Goal: Task Accomplishment & Management: Manage account settings

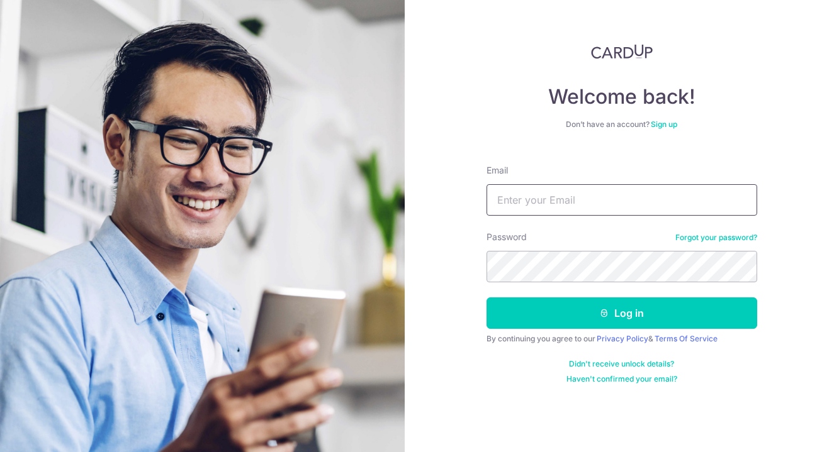
type input "[EMAIL_ADDRESS][DOMAIN_NAME]"
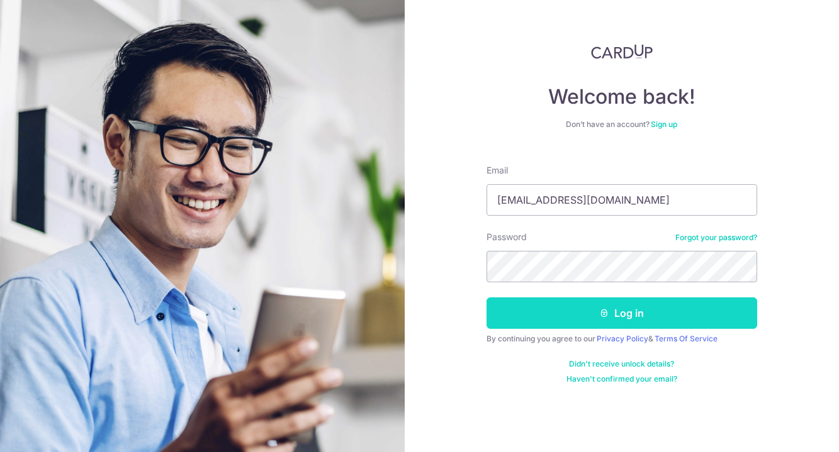
click at [523, 313] on button "Log in" at bounding box center [621, 313] width 271 height 31
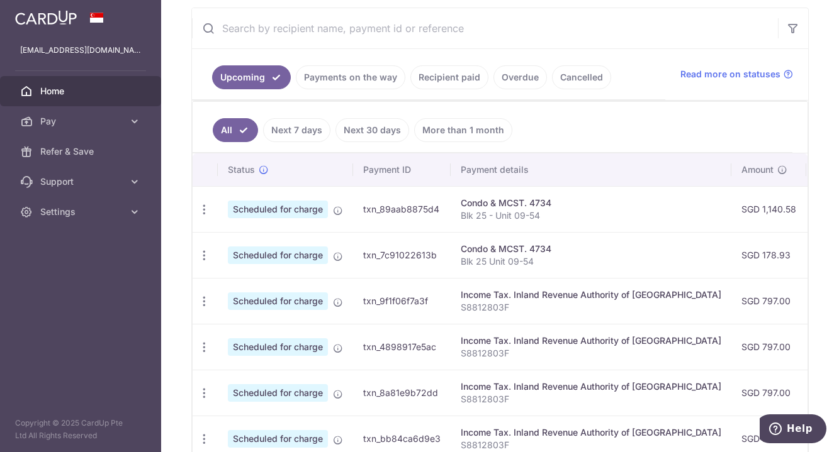
click at [342, 206] on icon at bounding box center [338, 211] width 10 height 10
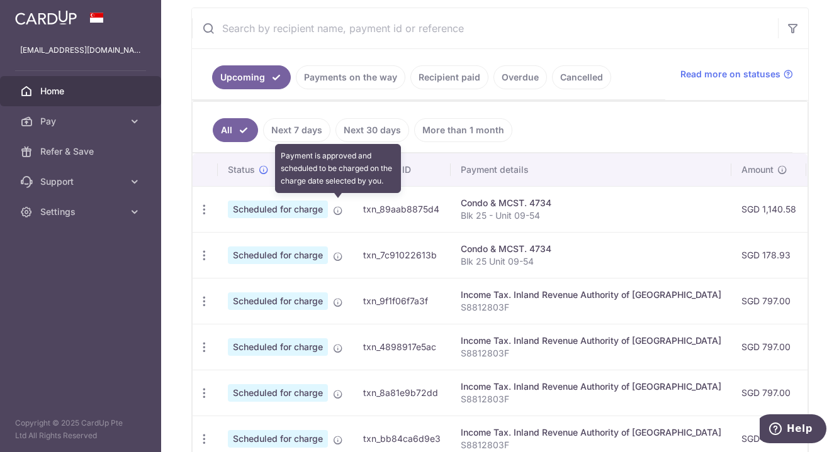
click at [423, 219] on td "txn_89aab8875d4" at bounding box center [402, 209] width 98 height 46
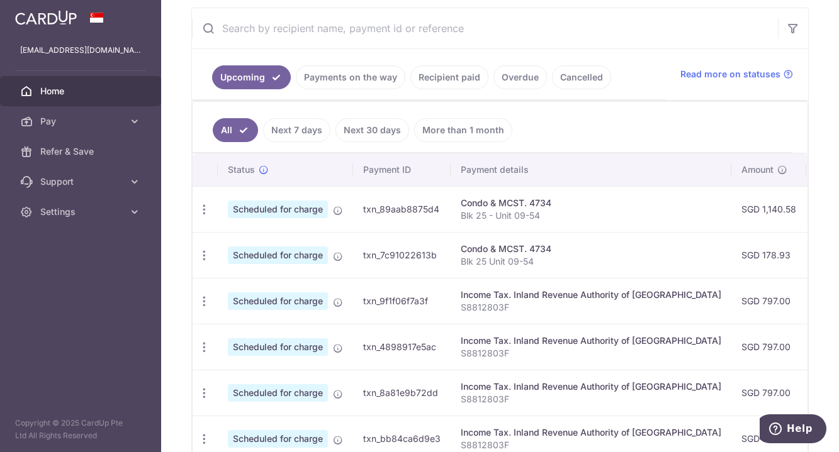
click at [429, 211] on td "txn_89aab8875d4" at bounding box center [402, 209] width 98 height 46
click at [199, 203] on icon "button" at bounding box center [204, 209] width 13 height 13
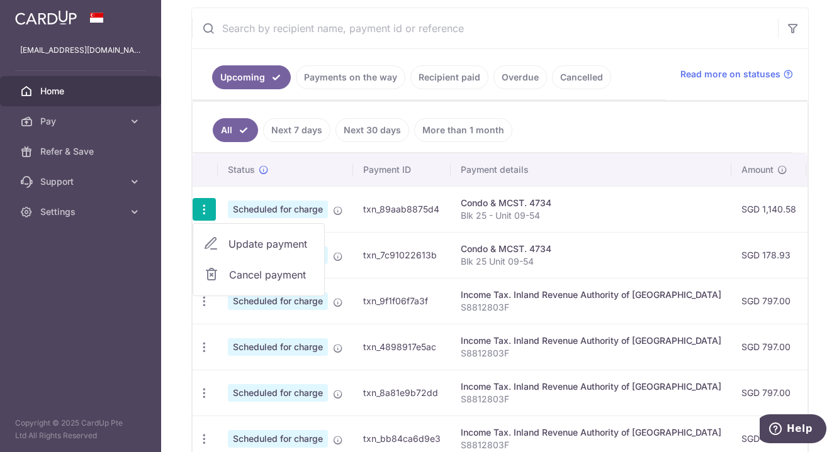
click at [447, 216] on td "txn_89aab8875d4" at bounding box center [402, 209] width 98 height 46
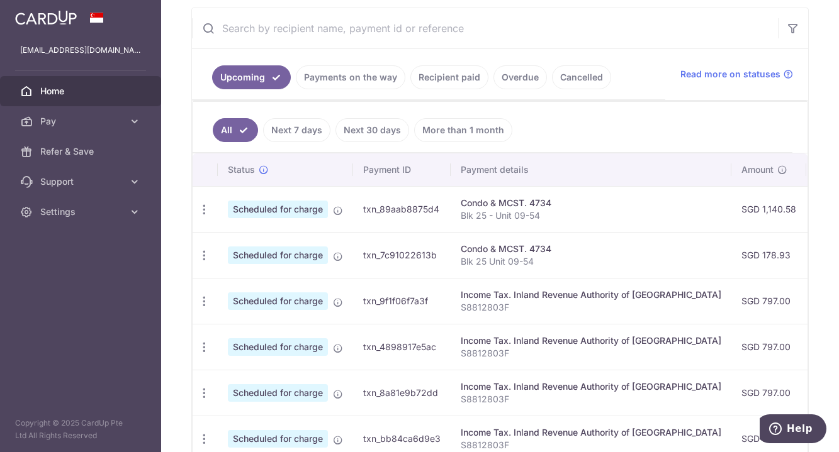
click at [556, 209] on p "Blk 25 - Unit 09-54" at bounding box center [591, 215] width 260 height 13
click at [203, 203] on icon "button" at bounding box center [204, 209] width 13 height 13
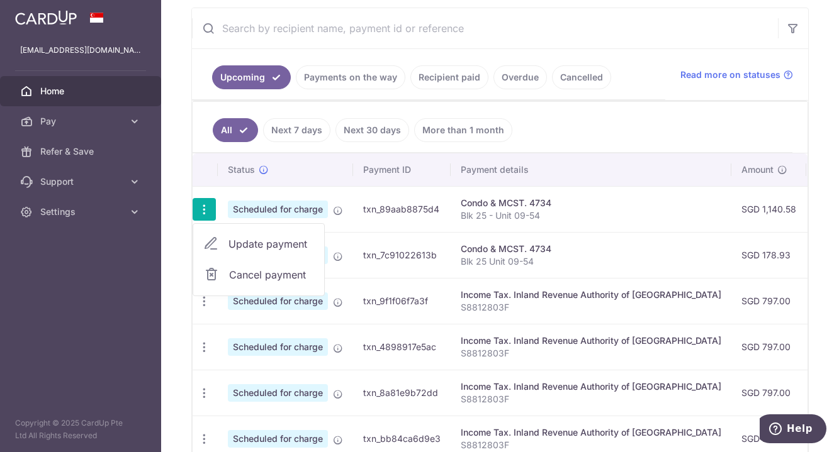
click at [282, 279] on link "Cancel payment" at bounding box center [258, 274] width 131 height 31
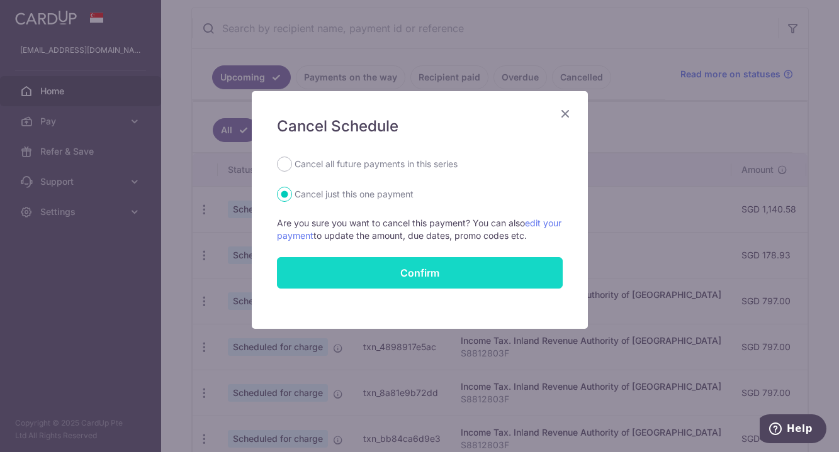
click at [430, 281] on button "Confirm" at bounding box center [420, 272] width 286 height 31
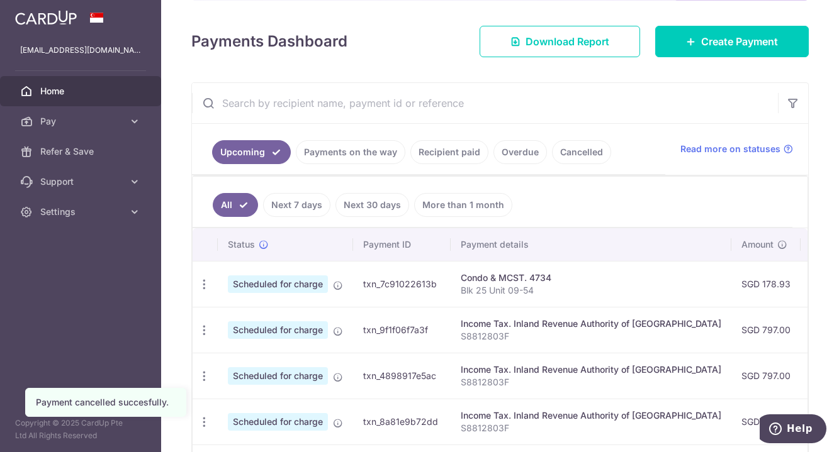
scroll to position [165, 0]
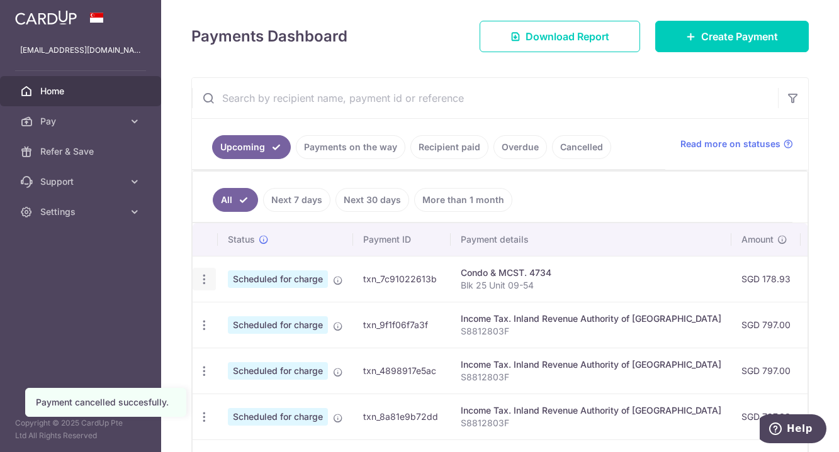
click at [198, 278] on icon "button" at bounding box center [204, 279] width 13 height 13
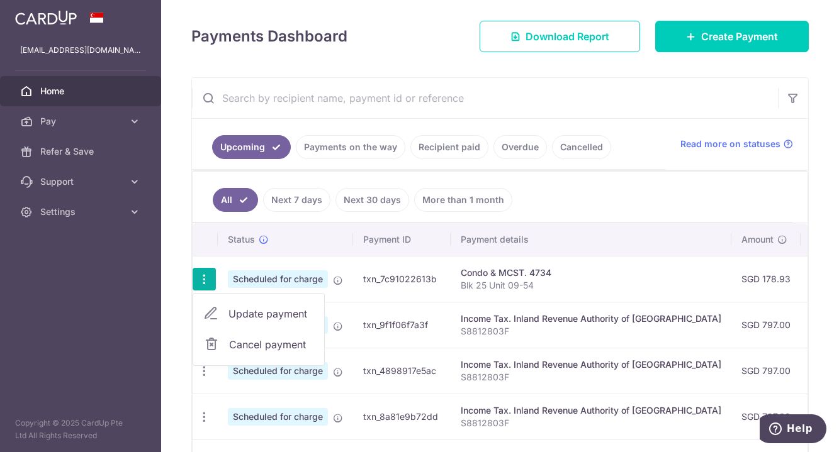
click at [292, 345] on span "Cancel payment" at bounding box center [271, 344] width 84 height 15
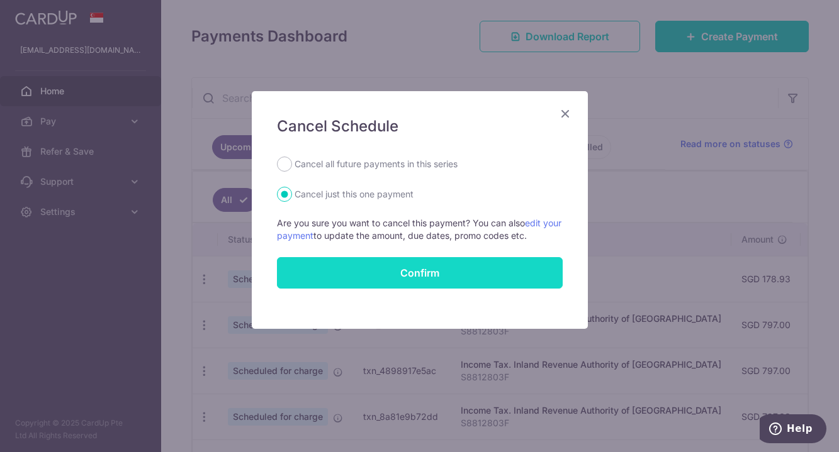
click at [414, 278] on button "Confirm" at bounding box center [420, 272] width 286 height 31
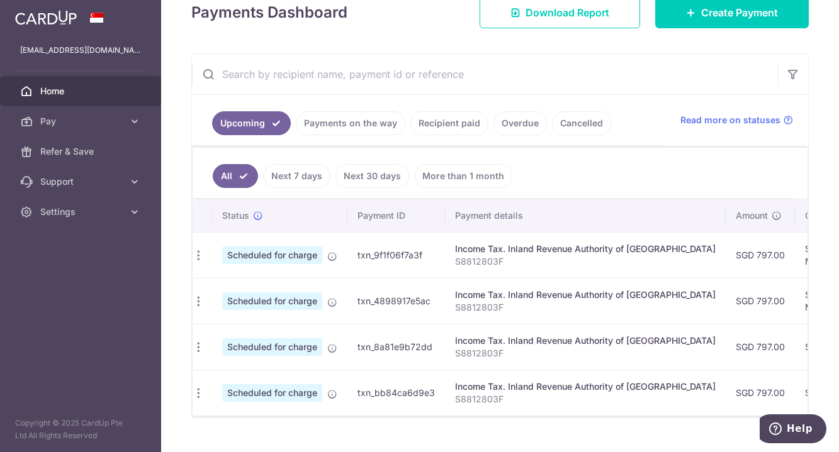
scroll to position [208, 0]
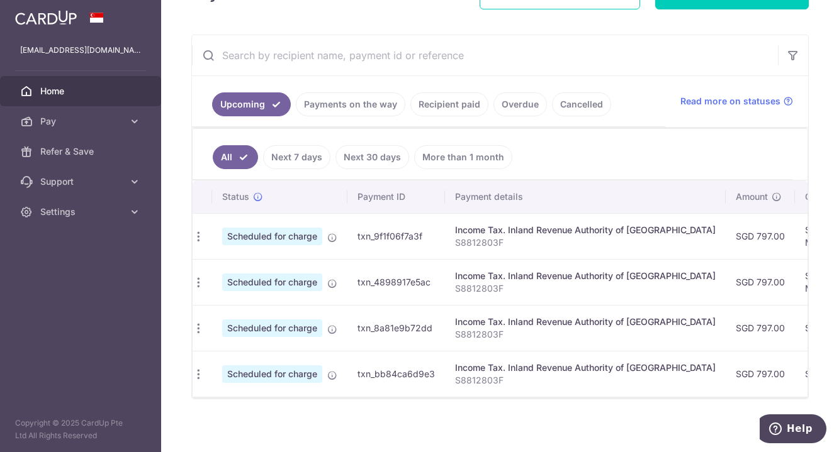
click at [43, 25] on link at bounding box center [46, 16] width 72 height 23
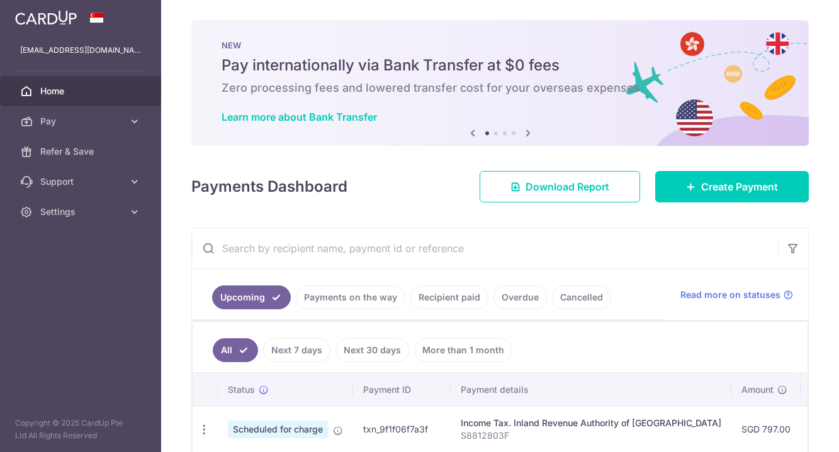
click at [45, 26] on link at bounding box center [46, 16] width 72 height 23
click at [530, 137] on icon at bounding box center [527, 133] width 15 height 16
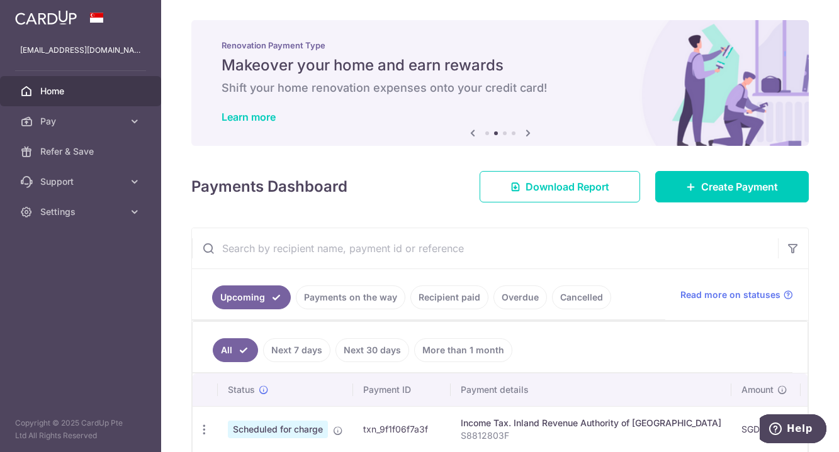
click at [530, 137] on icon at bounding box center [527, 133] width 15 height 16
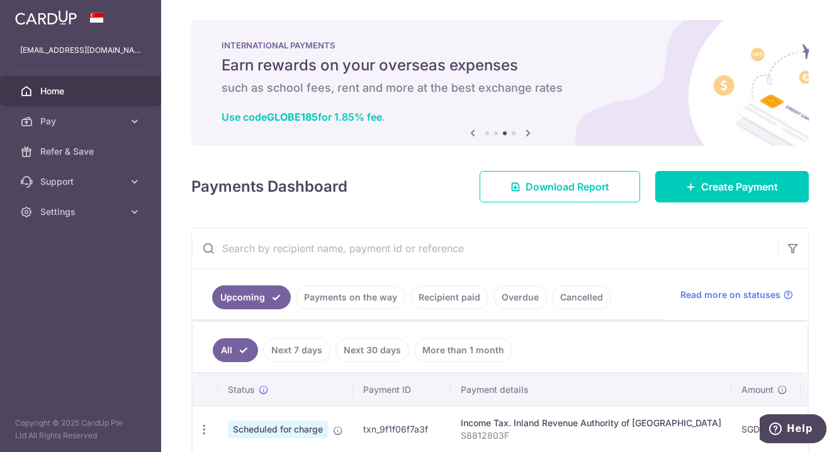
click at [535, 128] on icon at bounding box center [527, 133] width 15 height 16
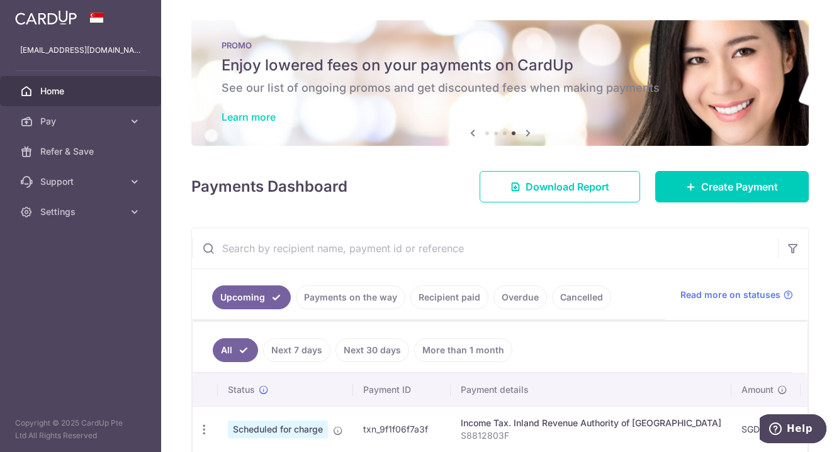
click at [259, 122] on link "Learn more" at bounding box center [248, 117] width 54 height 13
